Goal: Task Accomplishment & Management: Use online tool/utility

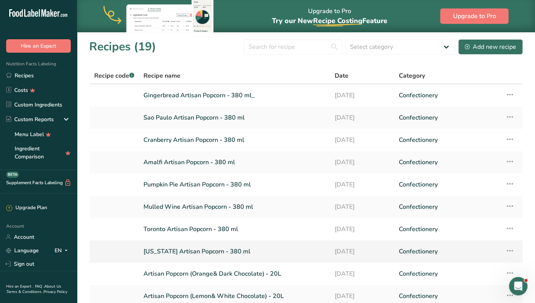
click at [509, 251] on icon at bounding box center [509, 251] width 9 height 14
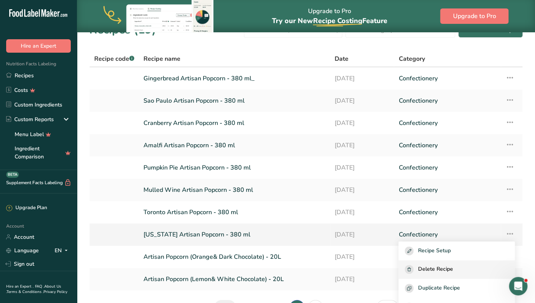
scroll to position [22, 0]
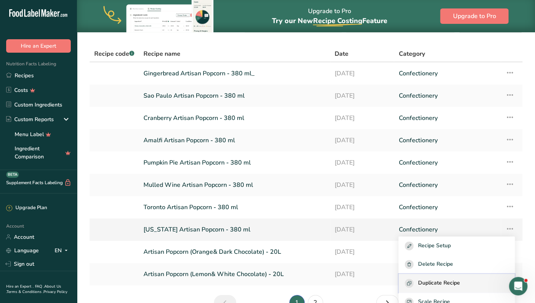
click at [451, 281] on span "Duplicate Recipe" at bounding box center [439, 283] width 42 height 9
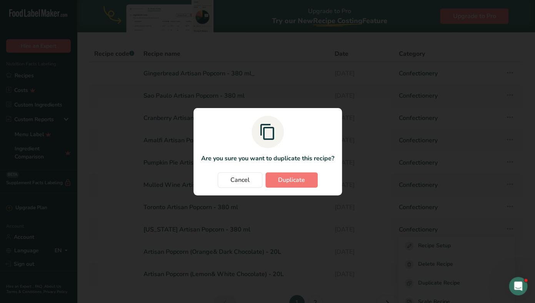
click at [282, 172] on section "Are you sure you want to duplicate this recipe? Cancel Duplicate" at bounding box center [267, 151] width 148 height 87
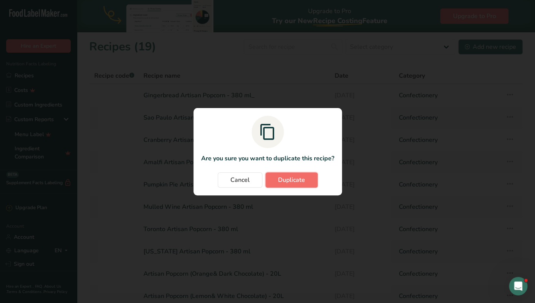
click at [282, 177] on span "Duplicate" at bounding box center [291, 179] width 27 height 9
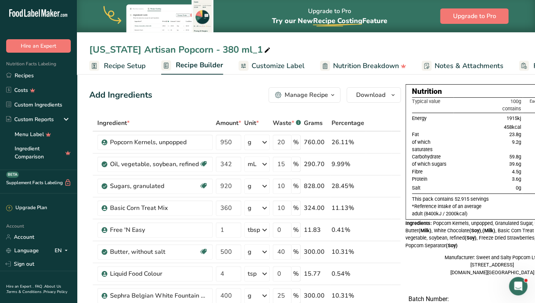
click at [147, 56] on div "[US_STATE] Artisan Popcorn - 380 ml_1" at bounding box center [180, 50] width 183 height 14
drag, startPoint x: 131, startPoint y: 48, endPoint x: 92, endPoint y: 48, distance: 39.2
click at [92, 48] on input "[US_STATE] Artisan Popcorn - 380 ml_1" at bounding box center [306, 50] width 434 height 14
click at [270, 49] on input "Los Angeles Artisan Popcorn - 380 ml_1" at bounding box center [306, 50] width 434 height 14
type input "Los Angeles Artisan Popcorn - 380 ml"
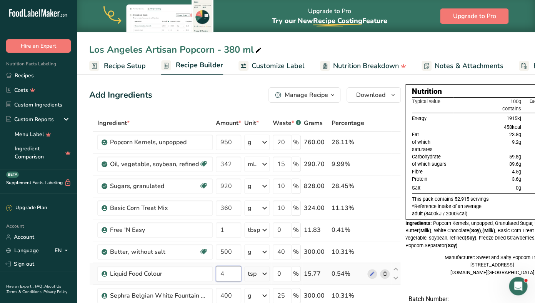
click at [227, 274] on input "4" at bounding box center [228, 273] width 25 height 15
type input "2"
click at [385, 253] on div "Ingredient * Amount * Unit * Waste * .a-a{fill:#347362;}.b-a{fill:#fff;} Grams …" at bounding box center [245, 257] width 312 height 284
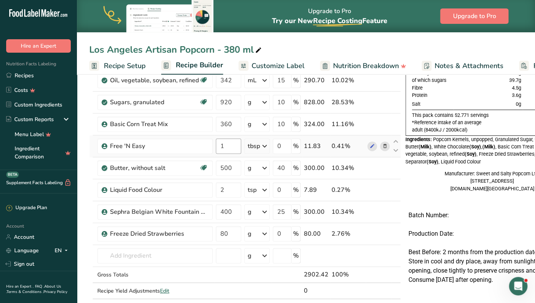
scroll to position [93, 0]
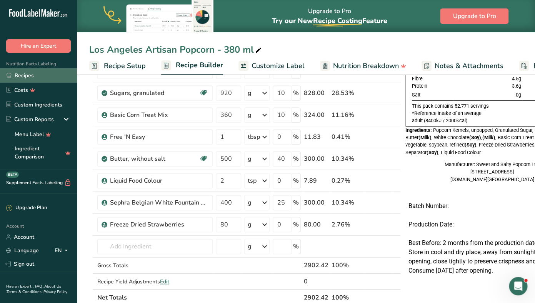
click at [32, 74] on link "Recipes" at bounding box center [38, 75] width 77 height 15
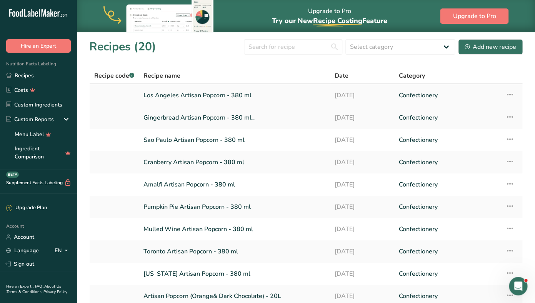
click at [507, 95] on icon at bounding box center [509, 95] width 9 height 14
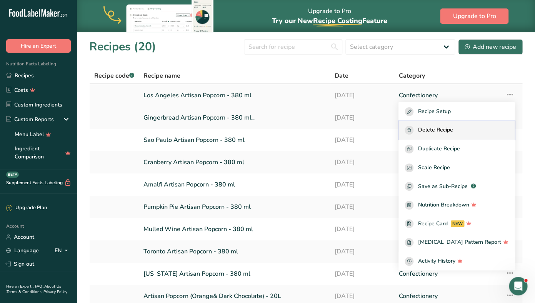
click at [448, 132] on span "Delete Recipe" at bounding box center [435, 130] width 35 height 9
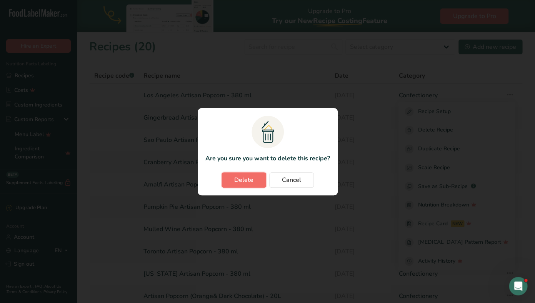
click at [239, 184] on span "Delete" at bounding box center [243, 179] width 19 height 9
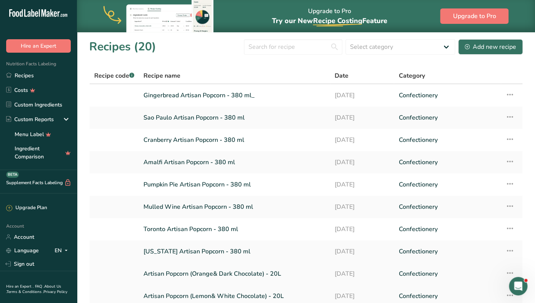
click at [507, 270] on icon at bounding box center [509, 273] width 9 height 14
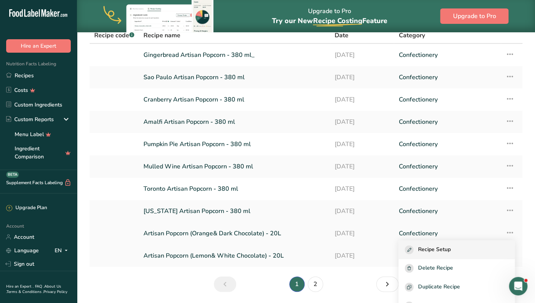
scroll to position [80, 0]
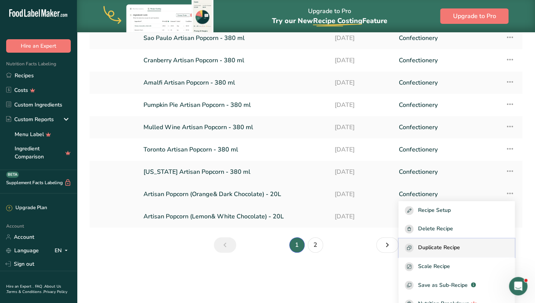
click at [451, 242] on button "Duplicate Recipe" at bounding box center [457, 248] width 116 height 19
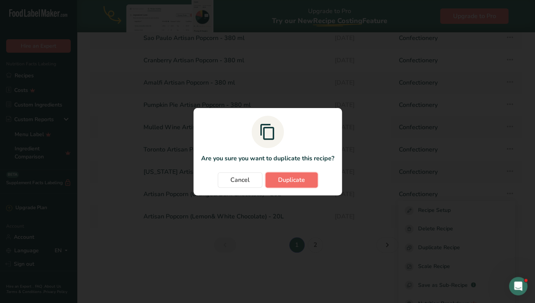
click at [279, 173] on button "Duplicate" at bounding box center [291, 179] width 52 height 15
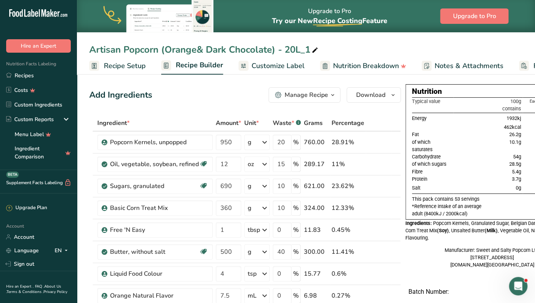
click at [151, 49] on div "Artisan Popcorn (Orange& Dark Chocolate) - 20L_1" at bounding box center [204, 50] width 230 height 14
click at [52, 77] on link "Recipes" at bounding box center [38, 75] width 77 height 15
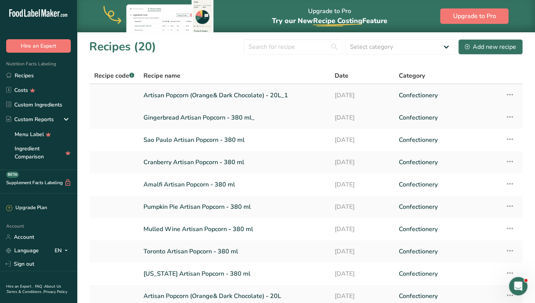
click at [509, 95] on icon at bounding box center [509, 95] width 9 height 14
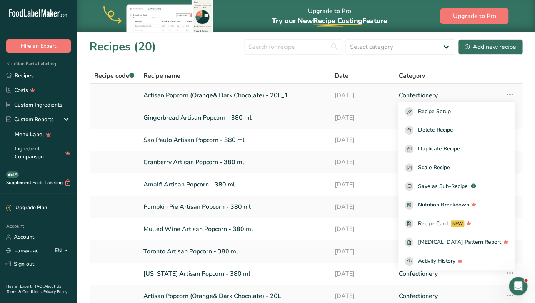
click at [512, 94] on icon at bounding box center [509, 95] width 9 height 14
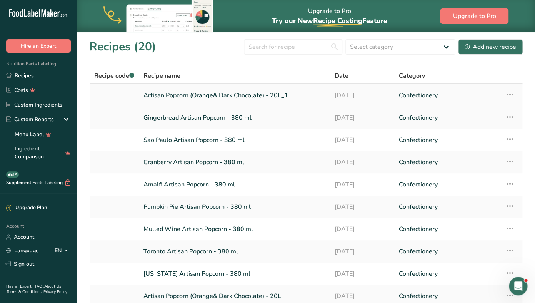
click at [512, 94] on icon at bounding box center [509, 95] width 9 height 14
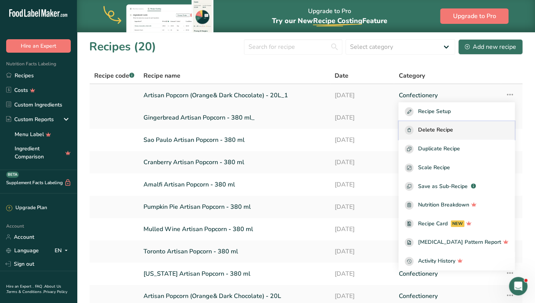
click at [453, 132] on span "Delete Recipe" at bounding box center [435, 130] width 35 height 9
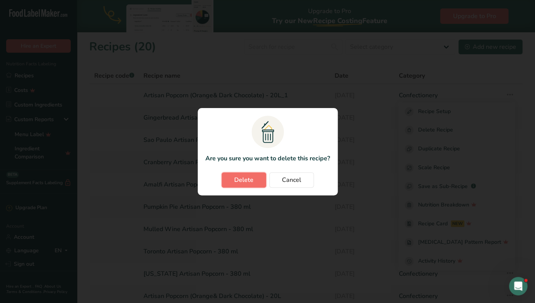
click at [244, 181] on span "Delete" at bounding box center [243, 179] width 19 height 9
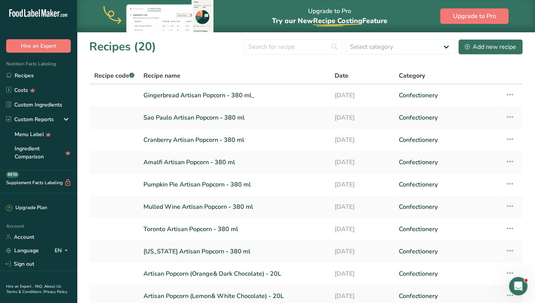
click at [508, 273] on icon at bounding box center [509, 273] width 9 height 14
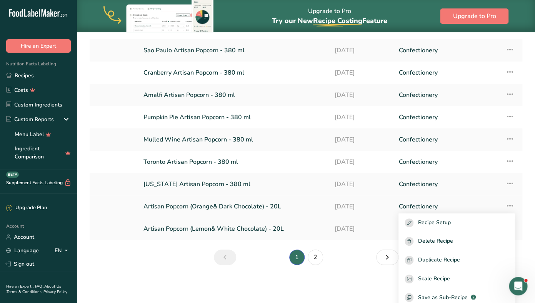
scroll to position [80, 0]
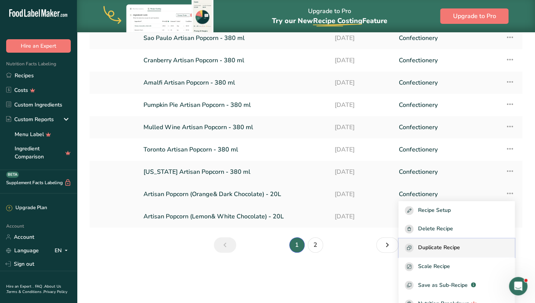
click at [457, 243] on button "Duplicate Recipe" at bounding box center [457, 248] width 116 height 19
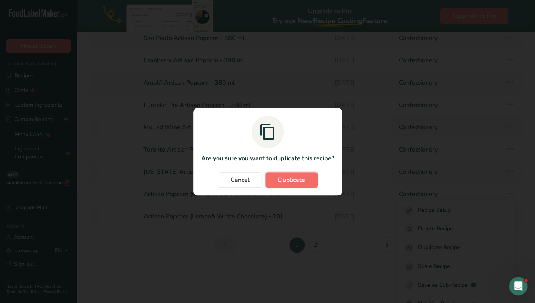
click at [302, 179] on span "Duplicate" at bounding box center [291, 179] width 27 height 9
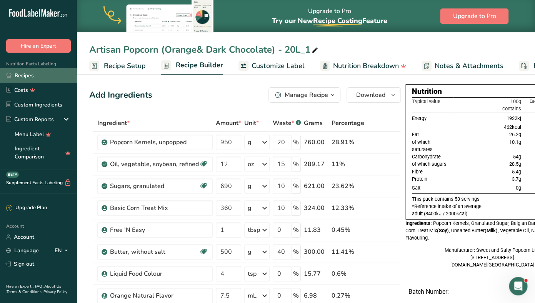
click at [38, 70] on link "Recipes" at bounding box center [38, 75] width 77 height 15
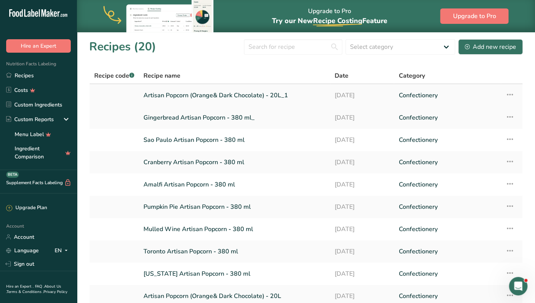
click at [510, 93] on icon at bounding box center [509, 95] width 9 height 14
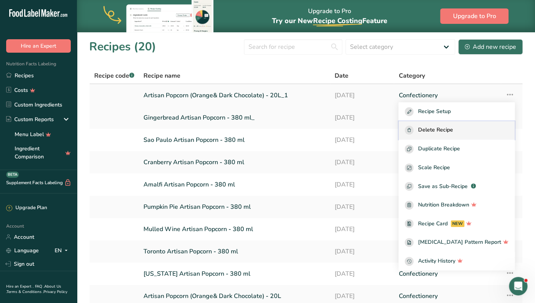
click at [444, 131] on span "Delete Recipe" at bounding box center [435, 130] width 35 height 9
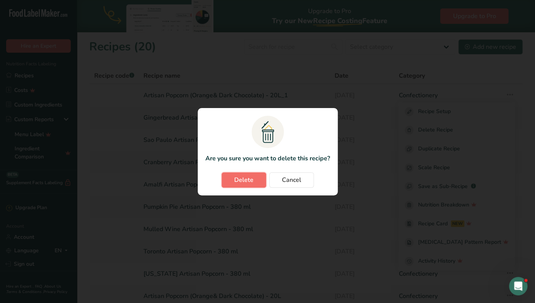
click at [249, 185] on button "Delete" at bounding box center [244, 179] width 45 height 15
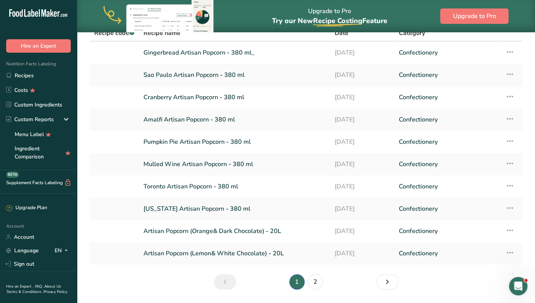
scroll to position [53, 0]
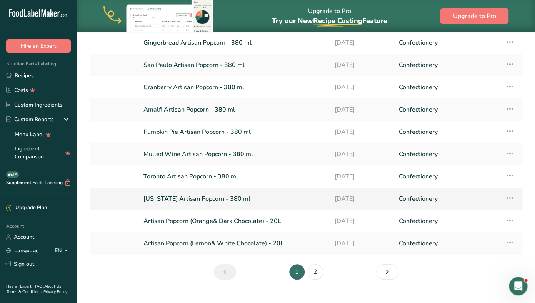
click at [515, 197] on td "Recipe Setup Delete Recipe Duplicate Recipe Scale Recipe Save as Sub-Recipe .a-…" at bounding box center [512, 199] width 22 height 22
click at [510, 197] on icon at bounding box center [509, 198] width 9 height 14
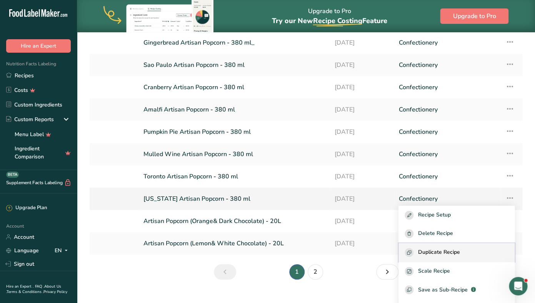
click at [448, 254] on span "Duplicate Recipe" at bounding box center [439, 252] width 42 height 9
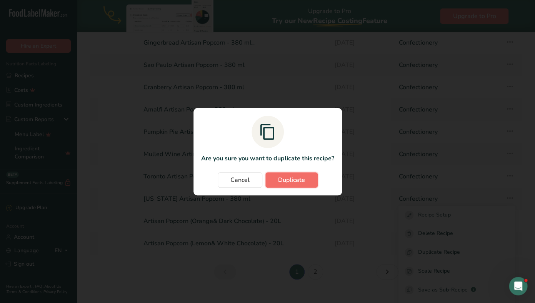
click at [294, 184] on span "Duplicate" at bounding box center [291, 179] width 27 height 9
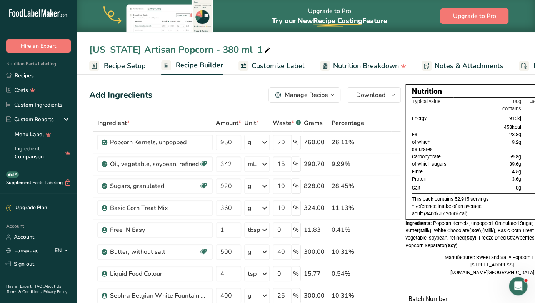
click at [117, 47] on div "[US_STATE] Artisan Popcorn - 380 ml_1" at bounding box center [180, 50] width 183 height 14
drag, startPoint x: 131, startPoint y: 50, endPoint x: 78, endPoint y: 50, distance: 53.1
click at [89, 50] on input "[US_STATE] Artisan Popcorn - 380 ml_1" at bounding box center [306, 50] width 434 height 14
click at [264, 52] on input "Los Angeles Artisan Popcorn - 380 ml_1" at bounding box center [306, 50] width 434 height 14
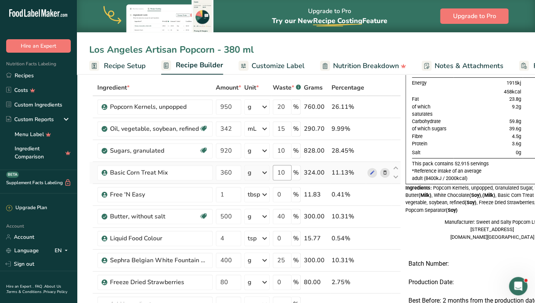
scroll to position [93, 0]
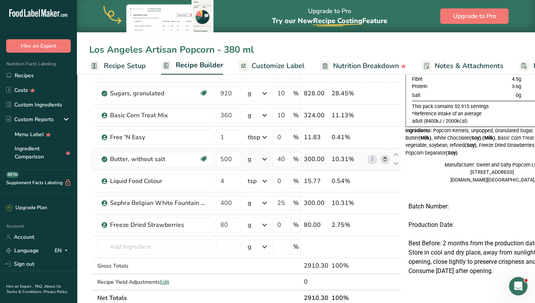
type input "Los Angeles Artisan Popcorn - 380 ml"
click at [384, 160] on icon at bounding box center [384, 159] width 5 height 8
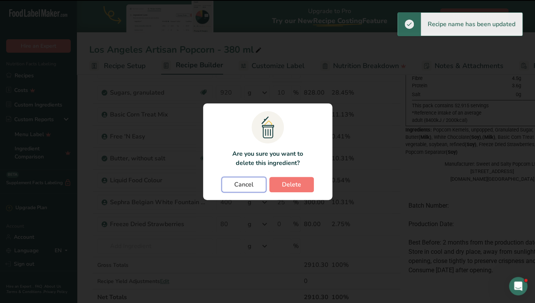
click at [232, 184] on button "Cancel" at bounding box center [244, 184] width 45 height 15
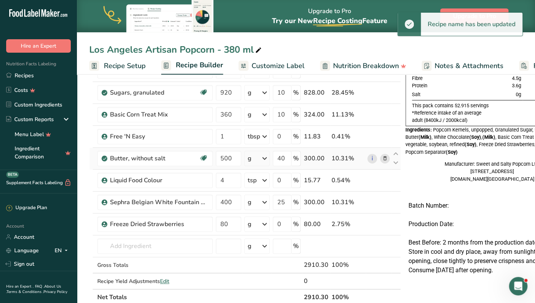
click at [383, 158] on icon at bounding box center [384, 159] width 5 height 8
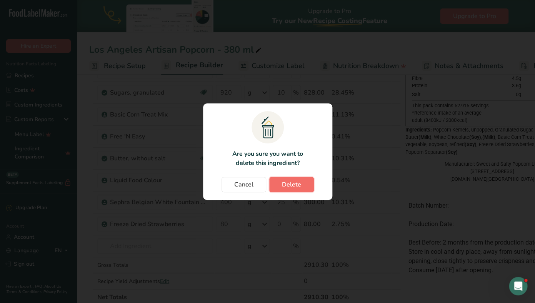
click at [300, 181] on span "Delete" at bounding box center [291, 184] width 19 height 9
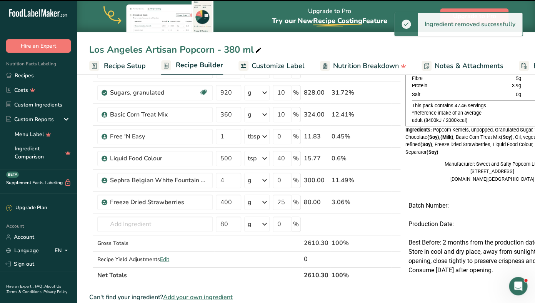
type input "4"
type input "0"
type input "400"
type input "25"
type input "80"
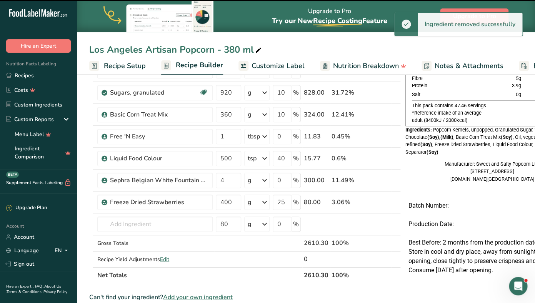
type input "0"
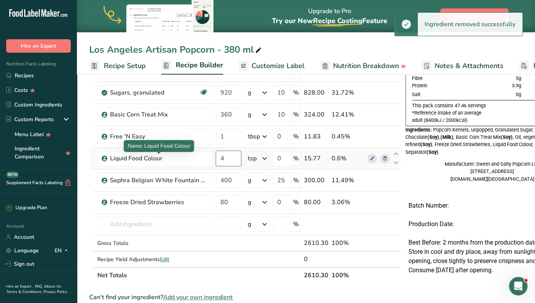
click at [226, 159] on input "4" at bounding box center [228, 158] width 25 height 15
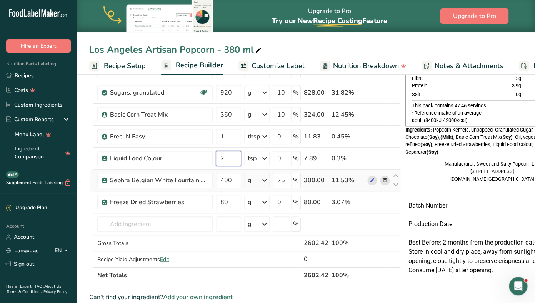
type input "2"
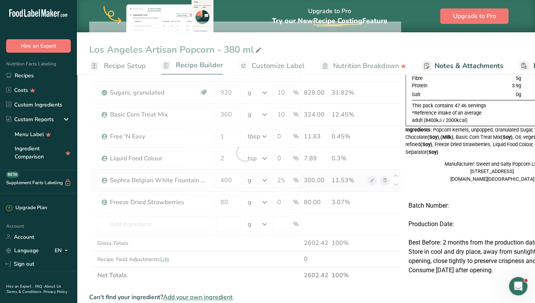
click at [385, 181] on div "Ingredient * Amount * Unit * Waste * .a-a{fill:#347362;}.b-a{fill:#fff;} Grams …" at bounding box center [245, 153] width 312 height 262
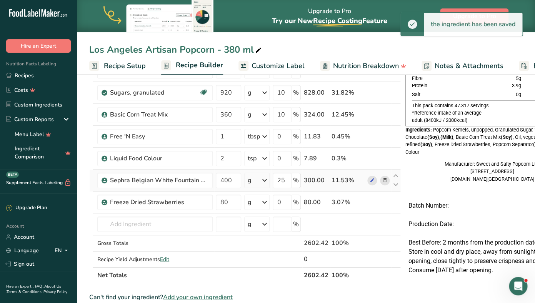
click at [385, 181] on icon at bounding box center [384, 181] width 5 height 8
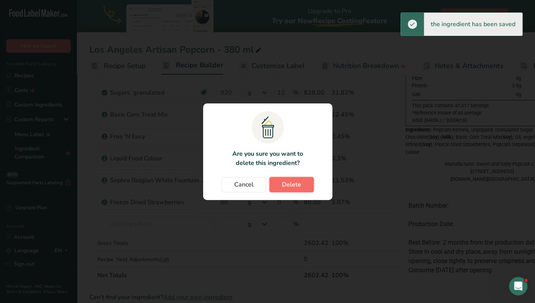
click at [310, 185] on button "Delete" at bounding box center [291, 184] width 45 height 15
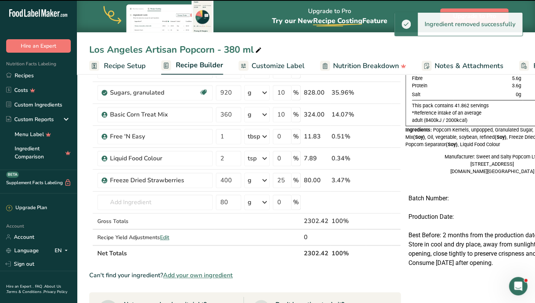
type input "80"
type input "0"
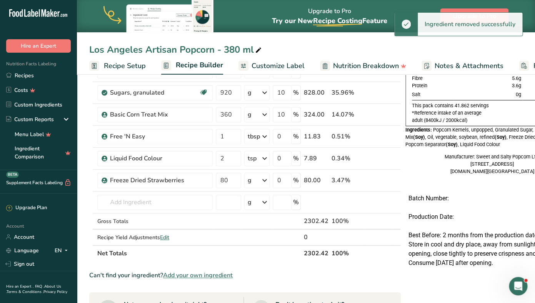
click at [385, 180] on icon at bounding box center [384, 181] width 5 height 8
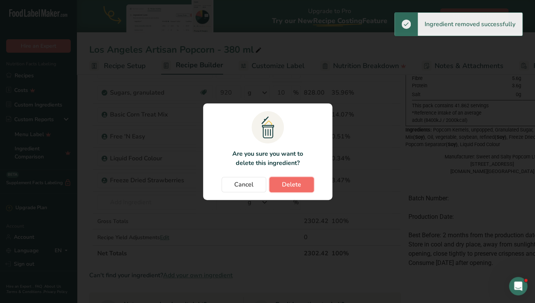
click at [300, 185] on span "Delete" at bounding box center [291, 184] width 19 height 9
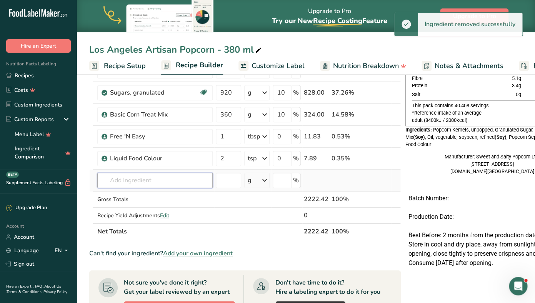
click at [136, 179] on input "text" at bounding box center [154, 180] width 115 height 15
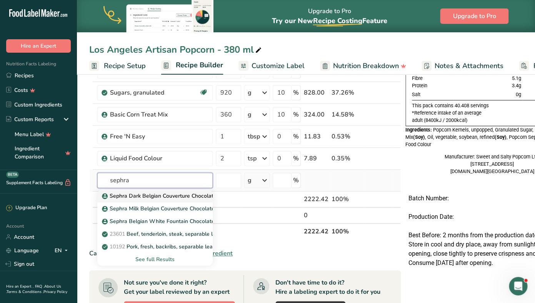
type input "sephra"
click at [129, 197] on p "Sephra Dark Belgian Couverture Chocolate" at bounding box center [159, 196] width 113 height 8
type input "Sephra Dark Belgian Couverture Chocolate"
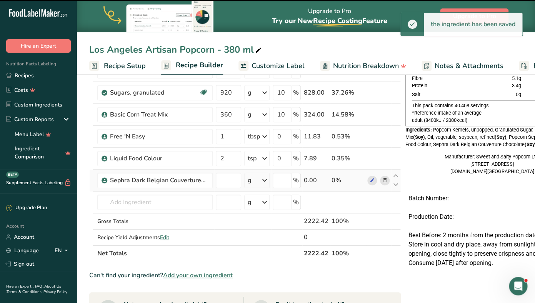
type input "0"
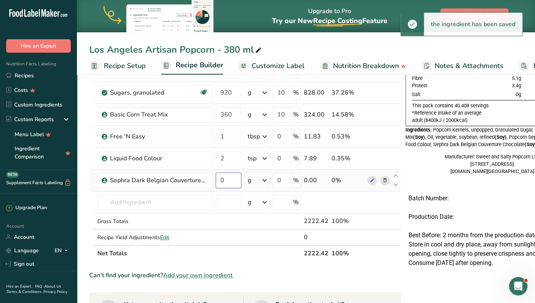
click at [225, 181] on input "0" at bounding box center [228, 180] width 25 height 15
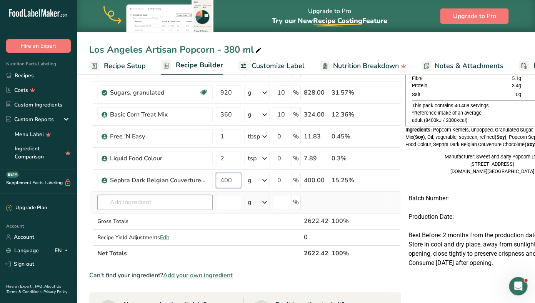
type input "400"
click at [187, 205] on input "text" at bounding box center [154, 202] width 115 height 15
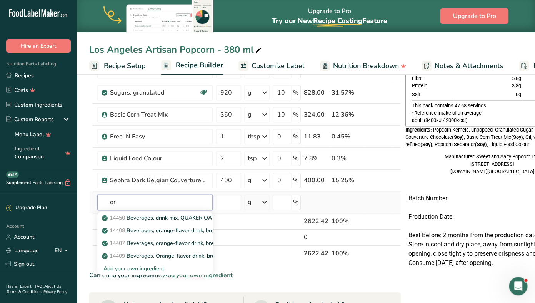
type input "o"
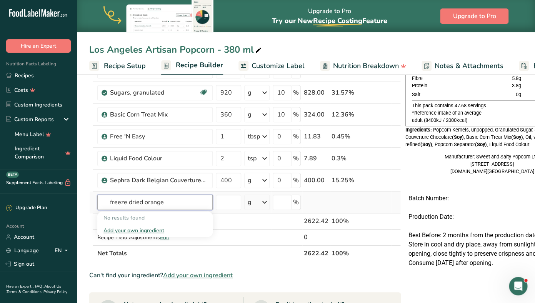
type input "freeze dried orange"
click at [151, 229] on div "Add your own ingredient" at bounding box center [154, 231] width 103 height 8
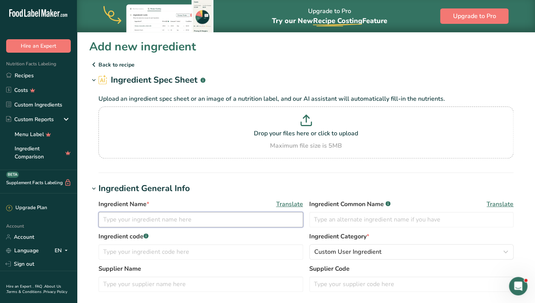
click at [136, 218] on input "text" at bounding box center [200, 219] width 205 height 15
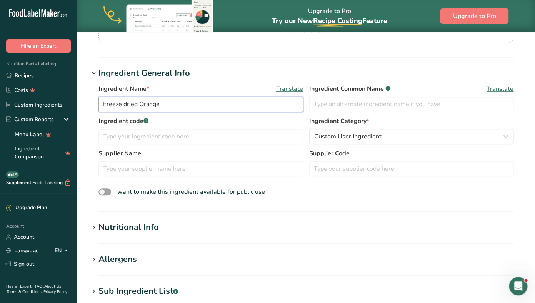
scroll to position [121, 0]
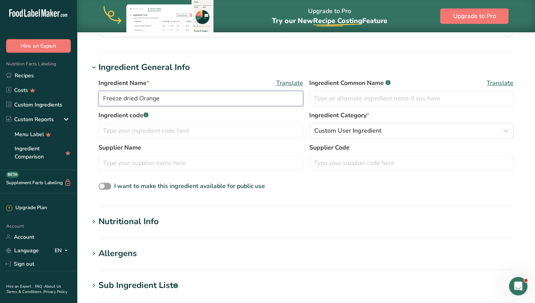
type input "Freeze dried Orange"
click at [114, 230] on section "Nutritional Info Serving Size .a-a{fill:#347362;}.b-a{fill:#fff;} Add ingredien…" at bounding box center [306, 226] width 434 height 23
click at [113, 220] on div "Nutritional Info" at bounding box center [128, 221] width 60 height 13
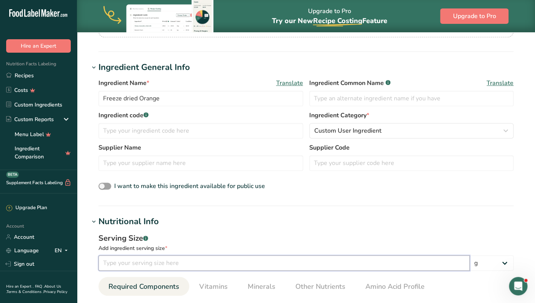
click at [109, 259] on input "number" at bounding box center [283, 262] width 371 height 15
type input "100"
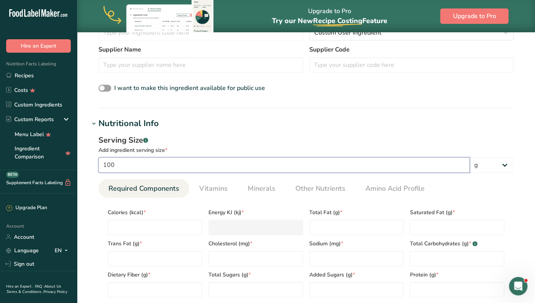
scroll to position [279, 0]
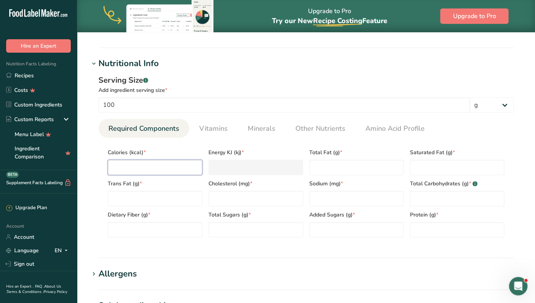
click at [169, 168] on input "number" at bounding box center [155, 167] width 95 height 15
type input "3"
type KJ "12.6"
type input "31"
type KJ "129.7"
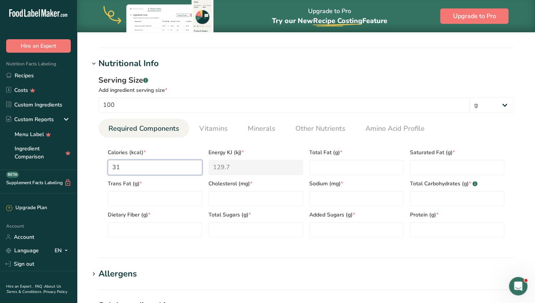
type input "312"
type KJ "1305.4"
type input "312"
click at [346, 169] on Fat "number" at bounding box center [356, 167] width 95 height 15
click at [432, 225] on input "number" at bounding box center [457, 229] width 95 height 15
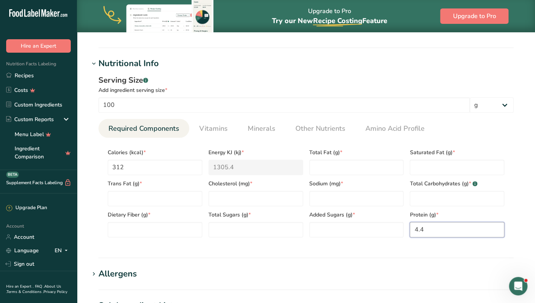
type input "4.4"
click at [434, 202] on Carbohydrates "number" at bounding box center [457, 198] width 95 height 15
type Carbohydrates "56.7"
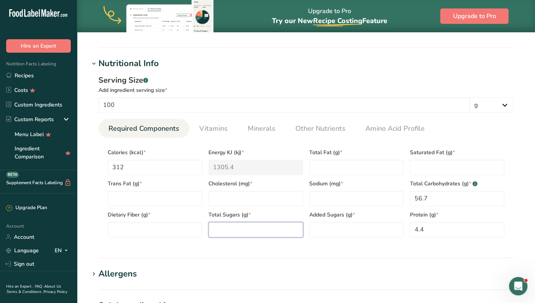
click at [235, 231] on Sugars "number" at bounding box center [255, 229] width 95 height 15
type Sugars "47.2"
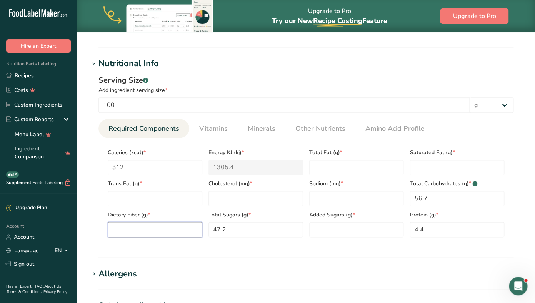
click at [138, 225] on Fiber "number" at bounding box center [155, 229] width 95 height 15
type Fiber "28.9"
click at [162, 201] on Fat "number" at bounding box center [155, 198] width 95 height 15
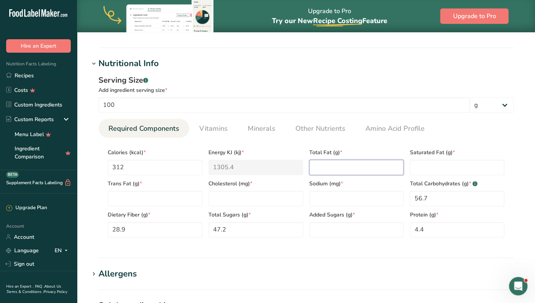
click at [359, 172] on Fat "number" at bounding box center [356, 167] width 95 height 15
type Fat "1"
click at [417, 167] on Fat "number" at bounding box center [457, 167] width 95 height 15
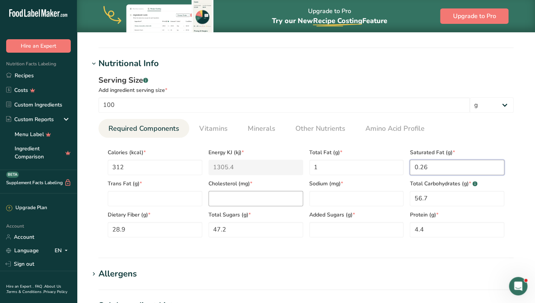
type Fat "0.26"
click at [239, 198] on input "number" at bounding box center [255, 198] width 95 height 15
click at [339, 196] on input "number" at bounding box center [356, 198] width 95 height 15
type input "0.4"
click at [229, 199] on input "number" at bounding box center [255, 198] width 95 height 15
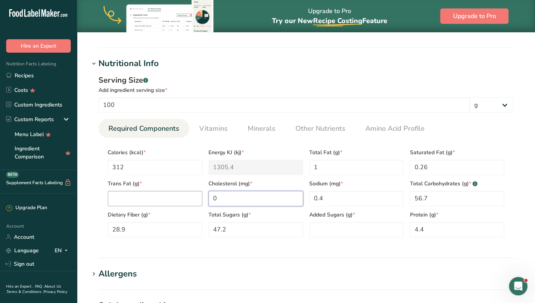
type input "0"
click at [168, 201] on Fat "number" at bounding box center [155, 198] width 95 height 15
type Fat "0"
click at [344, 229] on Sugars "number" at bounding box center [356, 229] width 95 height 15
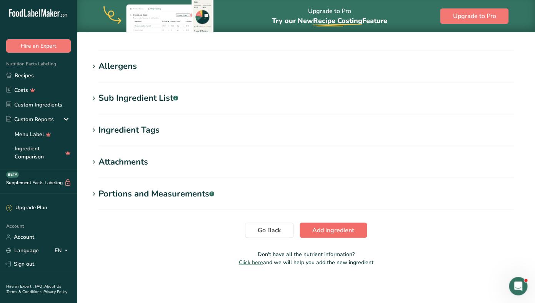
type Sugars "0"
click at [350, 229] on span "Add ingredient" at bounding box center [333, 229] width 42 height 9
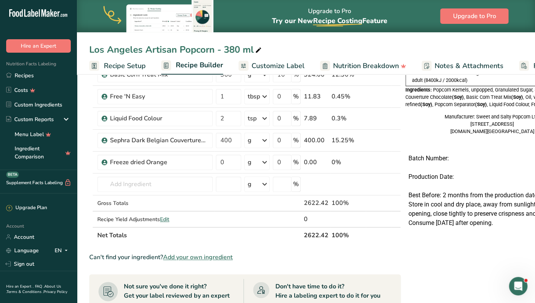
scroll to position [134, 0]
click at [229, 161] on input "0" at bounding box center [228, 161] width 25 height 15
type input "80"
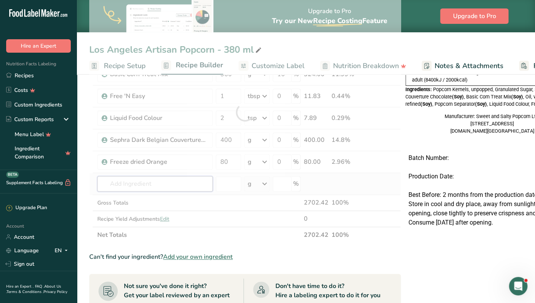
click at [155, 187] on input "text" at bounding box center [154, 183] width 115 height 15
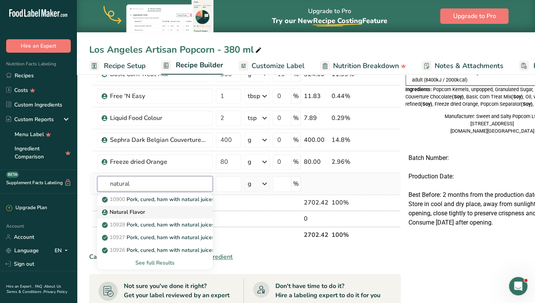
type input "natural"
click at [143, 214] on p "Natural Flavor" at bounding box center [124, 212] width 42 height 8
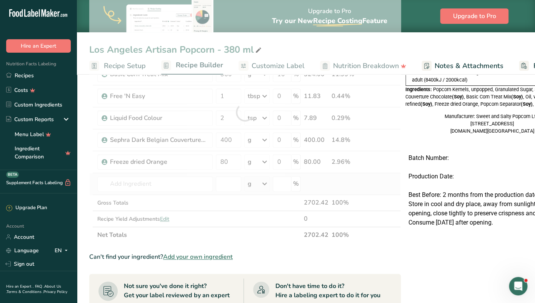
type input "Natural Flavor"
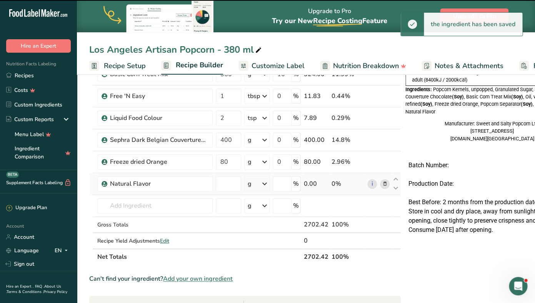
type input "0"
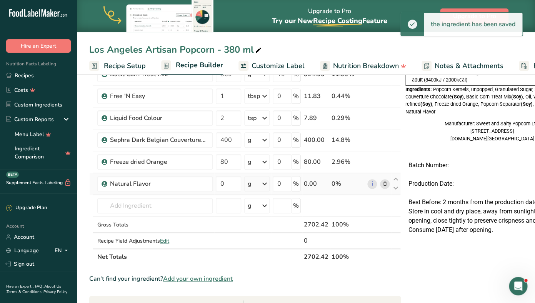
click at [268, 183] on icon at bounding box center [264, 184] width 9 height 14
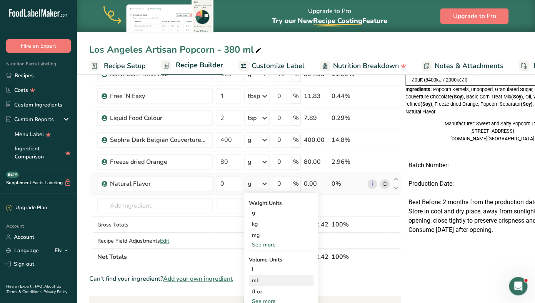
click at [258, 282] on div "mL" at bounding box center [281, 281] width 58 height 8
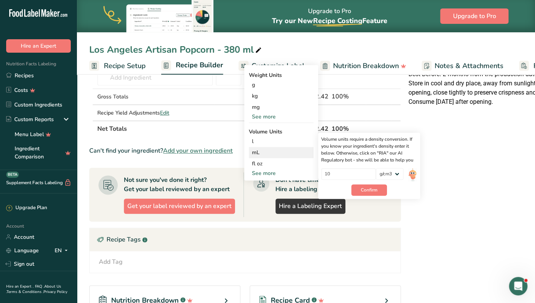
scroll to position [270, 0]
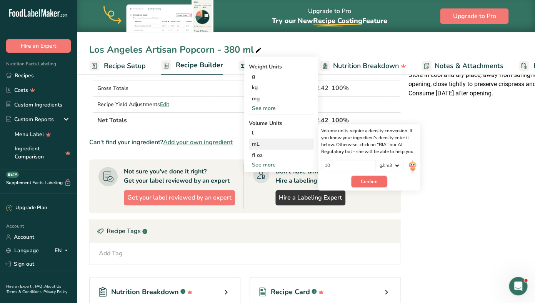
click at [365, 179] on span "Confirm" at bounding box center [369, 181] width 17 height 7
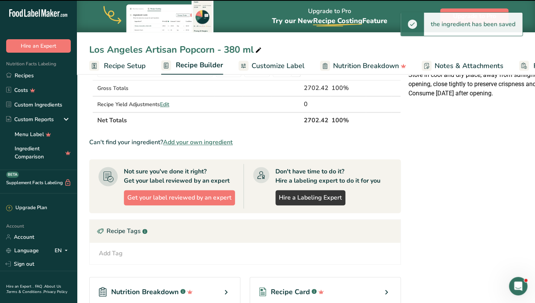
scroll to position [134, 0]
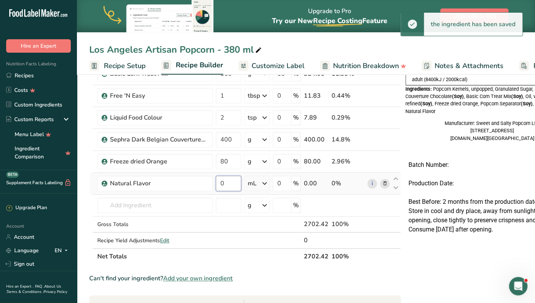
click at [222, 182] on input "0" at bounding box center [228, 183] width 25 height 15
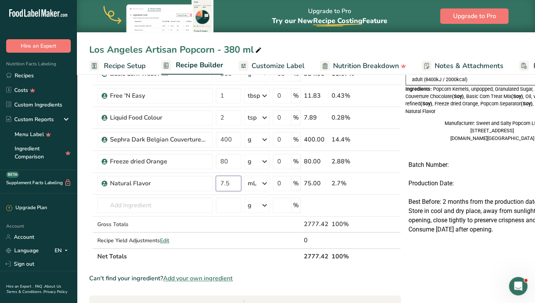
type input "7.5"
click at [392, 265] on section "Ingredient * Amount * Unit * Waste * .a-a{fill:#347362;}.b-a{fill:#fff;} Grams …" at bounding box center [245, 239] width 312 height 516
click at [120, 68] on span "Recipe Setup" at bounding box center [125, 66] width 42 height 10
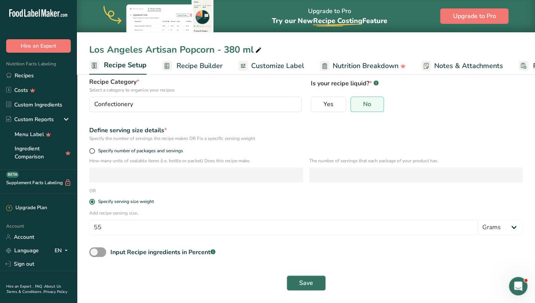
scroll to position [0, 3]
click at [105, 225] on input "55" at bounding box center [283, 227] width 389 height 15
type input "45"
click at [298, 291] on div "Save" at bounding box center [306, 283] width 443 height 25
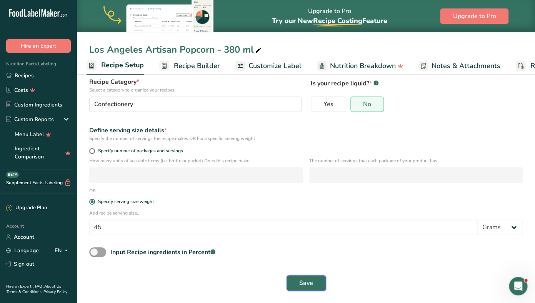
click at [301, 283] on span "Save" at bounding box center [306, 283] width 14 height 9
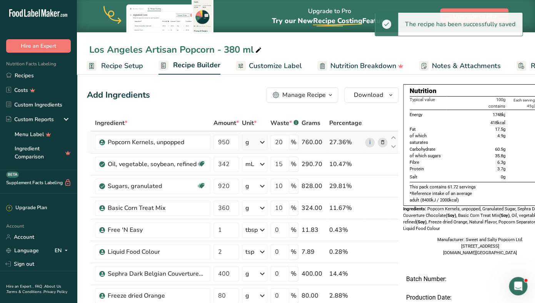
scroll to position [0, 23]
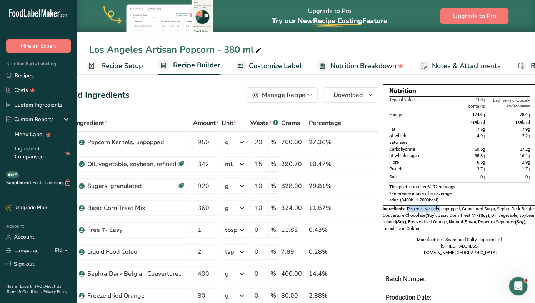
drag, startPoint x: 406, startPoint y: 210, endPoint x: 439, endPoint y: 209, distance: 33.1
click at [439, 209] on div "Ingredients: Popcorn Kernels, unpopped, Granulated Sugar, Sephra Dark Belgian C…" at bounding box center [460, 219] width 154 height 27
copy div "Popcorn Kernels,"
